Goal: Find specific page/section

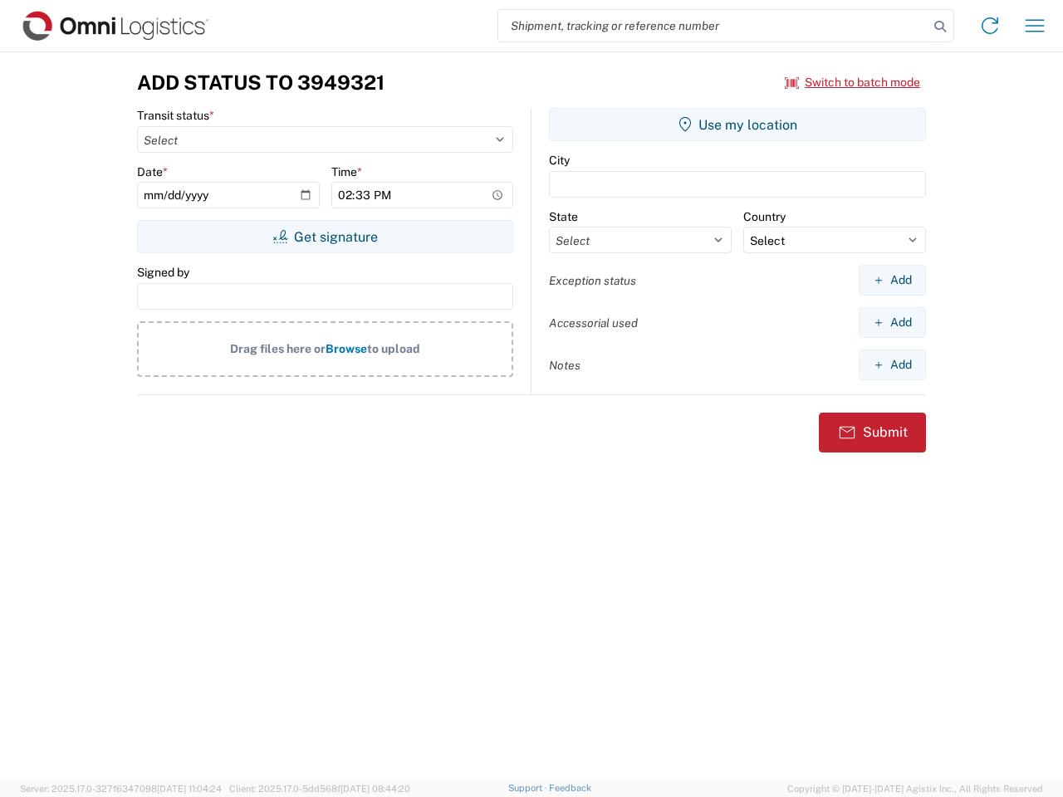
click at [713, 26] on input "search" at bounding box center [713, 26] width 430 height 32
click at [940, 27] on icon at bounding box center [940, 26] width 23 height 23
click at [990, 26] on icon at bounding box center [990, 25] width 27 height 27
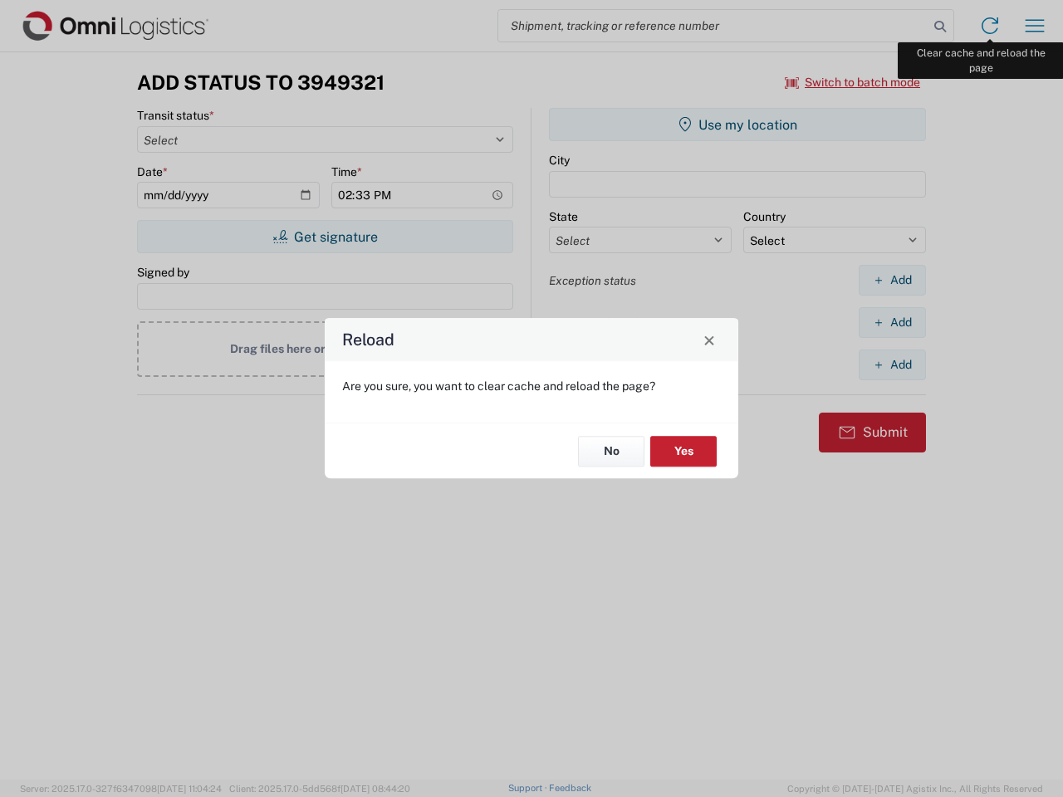
click at [1035, 26] on div "Reload Are you sure, you want to clear cache and reload the page? No Yes" at bounding box center [531, 398] width 1063 height 797
click at [853, 82] on div "Reload Are you sure, you want to clear cache and reload the page? No Yes" at bounding box center [531, 398] width 1063 height 797
click at [325, 237] on div "Reload Are you sure, you want to clear cache and reload the page? No Yes" at bounding box center [531, 398] width 1063 height 797
click at [737, 125] on div "Reload Are you sure, you want to clear cache and reload the page? No Yes" at bounding box center [531, 398] width 1063 height 797
click at [892, 280] on div "Reload Are you sure, you want to clear cache and reload the page? No Yes" at bounding box center [531, 398] width 1063 height 797
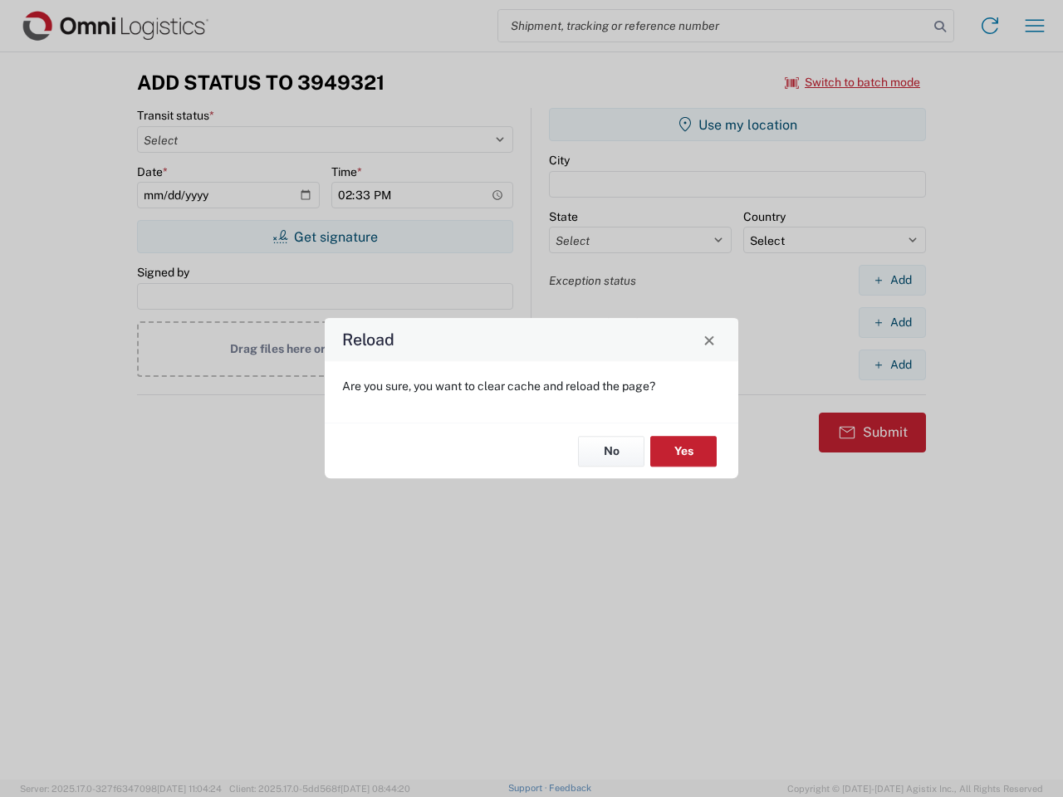
click at [892, 322] on div "Reload Are you sure, you want to clear cache and reload the page? No Yes" at bounding box center [531, 398] width 1063 height 797
click at [892, 365] on div "Reload Are you sure, you want to clear cache and reload the page? No Yes" at bounding box center [531, 398] width 1063 height 797
